Goal: Task Accomplishment & Management: Manage account settings

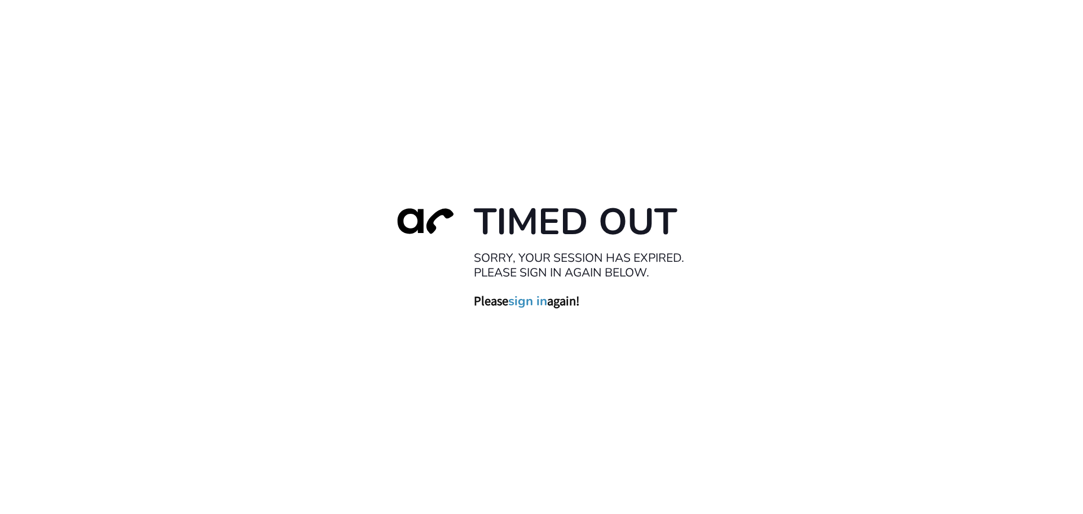
click at [525, 300] on link "sign in" at bounding box center [527, 301] width 39 height 16
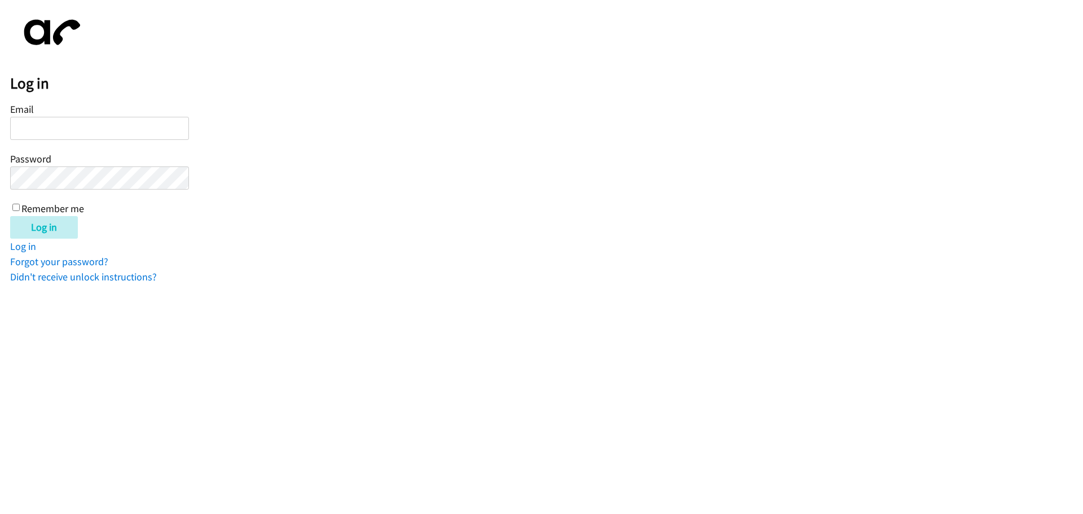
click at [40, 126] on input "Email" at bounding box center [99, 128] width 179 height 23
type input "dthomas@lendingpoint.com"
click at [16, 205] on input "Remember me" at bounding box center [15, 207] width 7 height 7
checkbox input "true"
click at [42, 229] on input "Log in" at bounding box center [44, 227] width 68 height 23
